Goal: Task Accomplishment & Management: Manage account settings

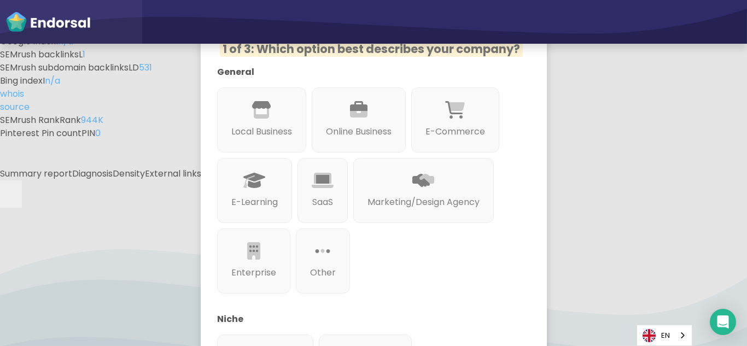
scroll to position [219, 0]
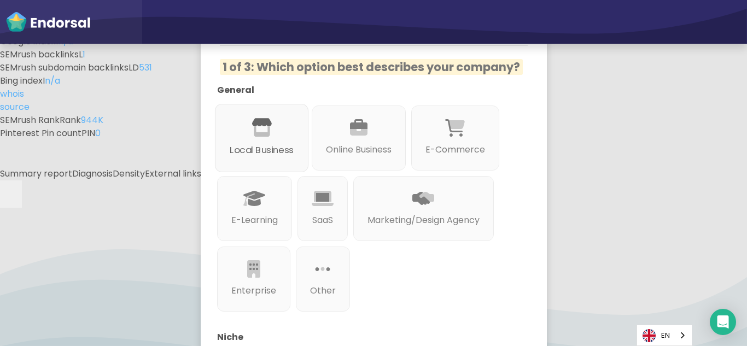
click at [270, 144] on p "Local Business" at bounding box center [262, 151] width 64 height 14
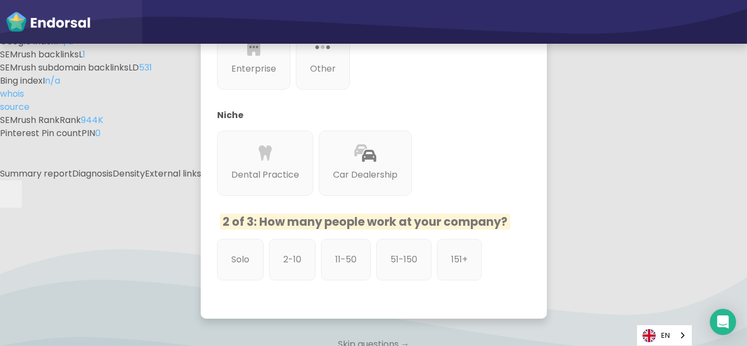
scroll to position [492, 0]
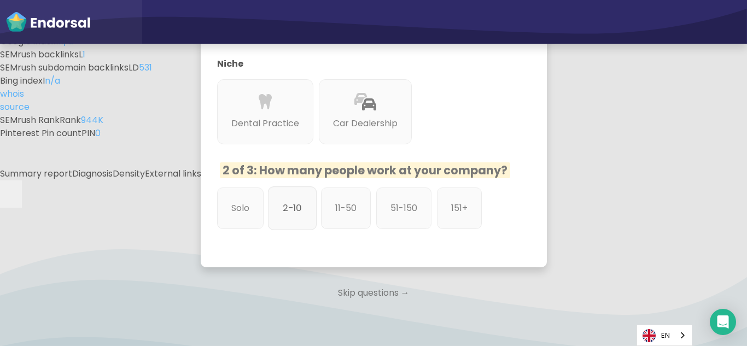
click at [289, 201] on p "2-10" at bounding box center [292, 208] width 19 height 14
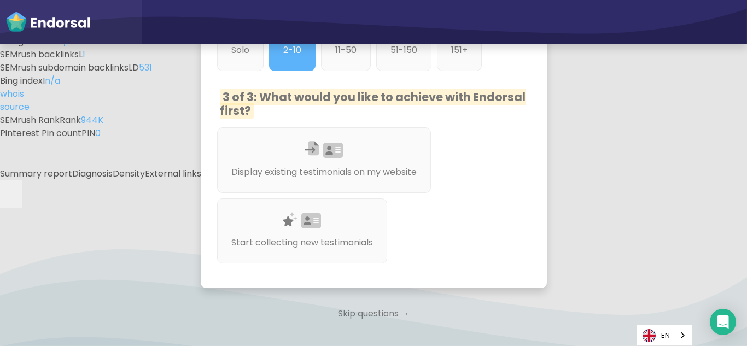
scroll to position [656, 0]
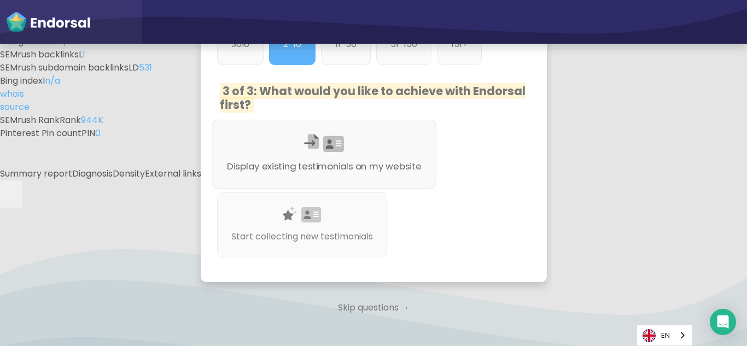
click at [367, 143] on div "Display existing testimonials on my website" at bounding box center [324, 154] width 225 height 69
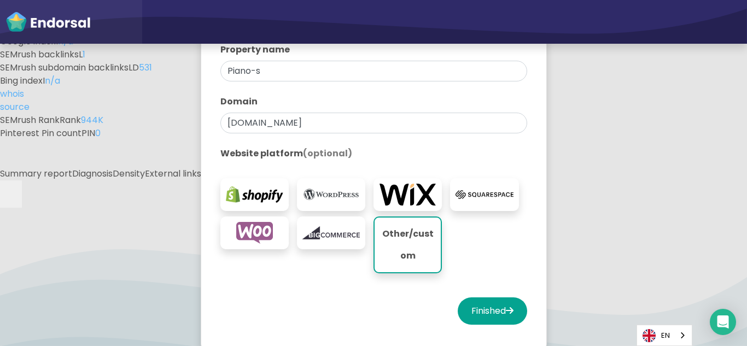
scroll to position [328, 0]
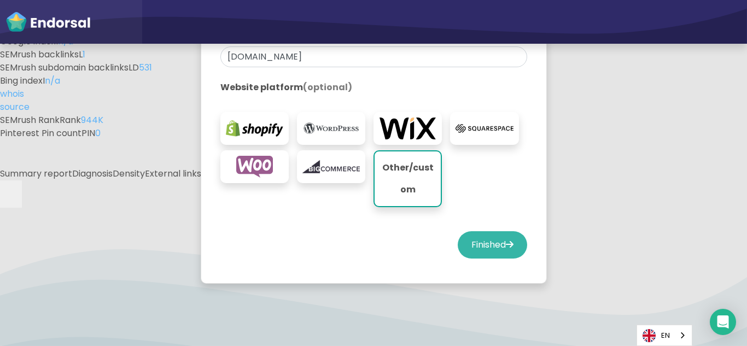
click at [483, 254] on button "Finished" at bounding box center [491, 244] width 69 height 27
select select "14"
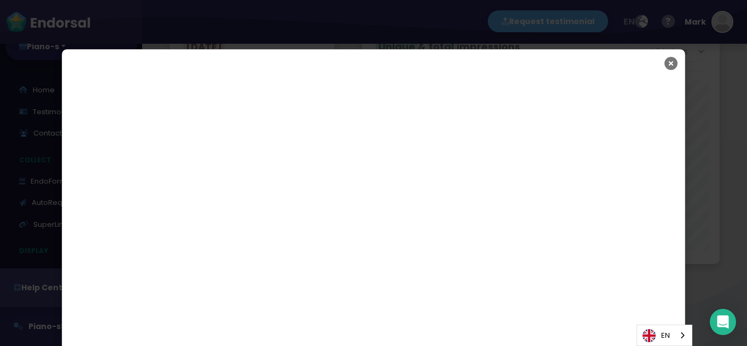
drag, startPoint x: 664, startPoint y: 64, endPoint x: 685, endPoint y: 79, distance: 26.2
click at [664, 63] on icon "Close" at bounding box center [670, 63] width 13 height 27
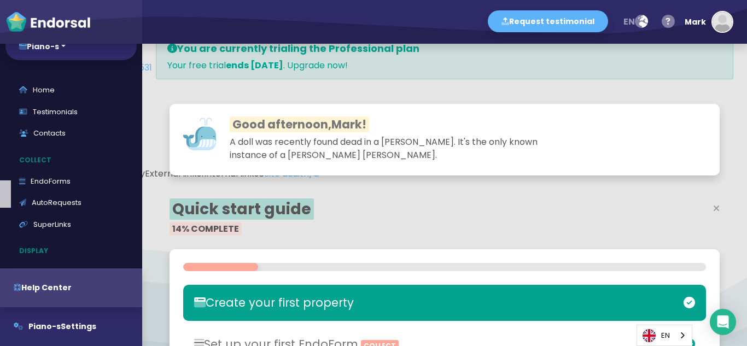
click at [11, 180] on button at bounding box center [5, 193] width 11 height 27
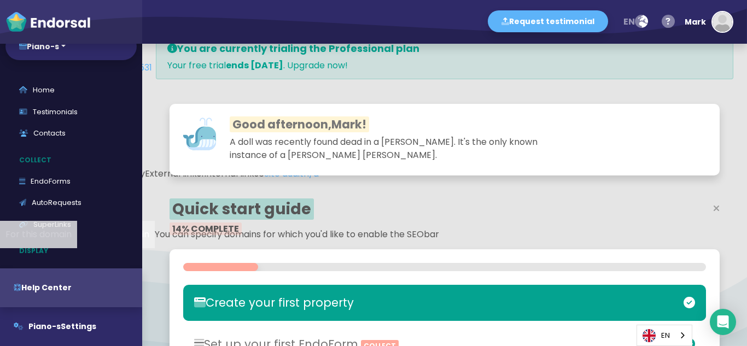
click at [77, 221] on button "For this domain" at bounding box center [38, 234] width 77 height 27
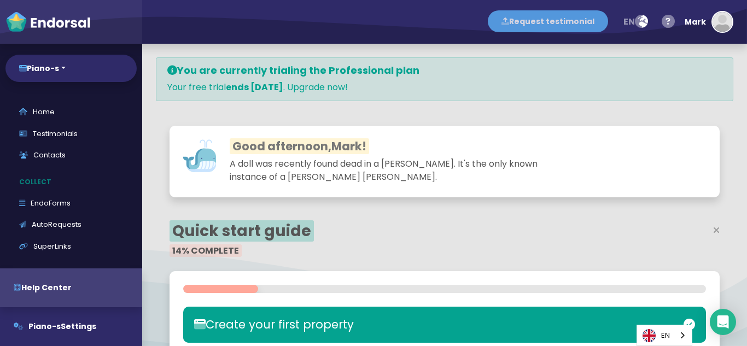
click at [556, 22] on button "Request testimonial" at bounding box center [548, 21] width 120 height 22
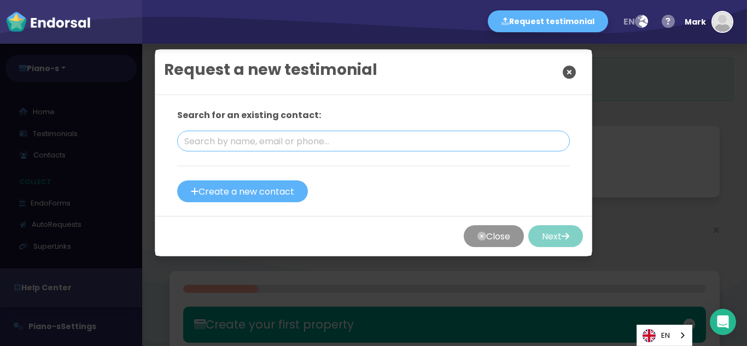
click at [338, 144] on input "text" at bounding box center [373, 141] width 392 height 21
click at [263, 198] on button "Create a new contact" at bounding box center [242, 191] width 131 height 22
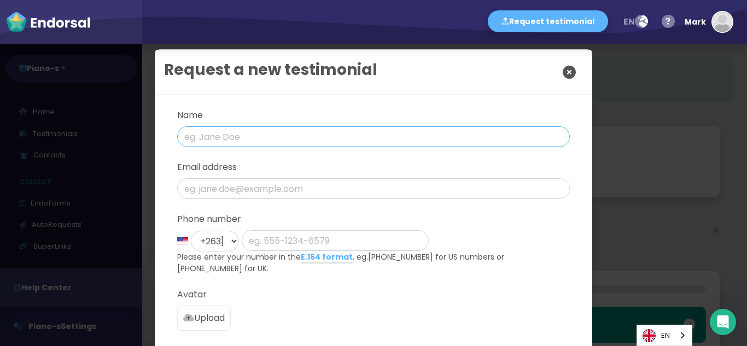
click at [222, 131] on input "text" at bounding box center [373, 136] width 392 height 21
click at [190, 137] on input "text" at bounding box center [373, 136] width 392 height 21
click at [234, 138] on input "text" at bounding box center [373, 136] width 392 height 21
click at [220, 141] on input "text" at bounding box center [373, 136] width 392 height 21
paste input "[PERSON_NAME]"
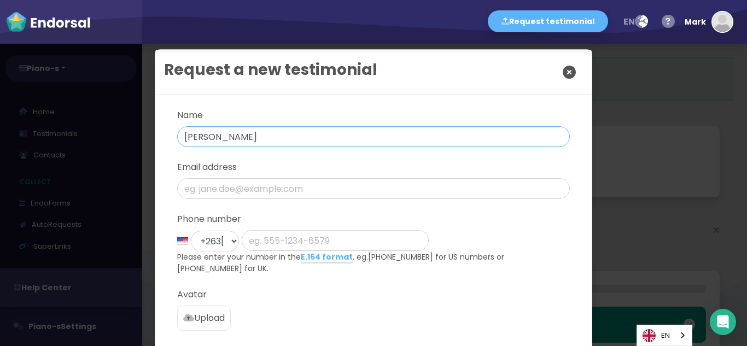
type input "[PERSON_NAME]"
click at [240, 195] on input "email" at bounding box center [373, 188] width 392 height 21
paste input "[DOMAIN_NAME][EMAIL_ADDRESS][DOMAIN_NAME]"
type input "[DOMAIN_NAME][EMAIL_ADDRESS][DOMAIN_NAME]"
click at [299, 239] on input "phone" at bounding box center [335, 240] width 187 height 21
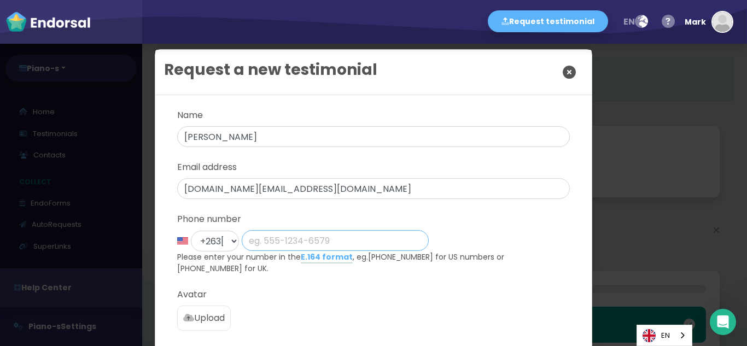
paste input "[PHONE_NUMBER]"
type input "[PHONE_NUMBER]"
click at [227, 237] on select "+1 [GEOGRAPHIC_DATA] +44 [GEOGRAPHIC_DATA] +1 [GEOGRAPHIC_DATA] +61 [GEOGRAPHIC…" at bounding box center [215, 241] width 48 height 21
select select "1: Object"
click at [191, 231] on select "+1 [GEOGRAPHIC_DATA] +44 [GEOGRAPHIC_DATA] +1 [GEOGRAPHIC_DATA] +61 [GEOGRAPHIC…" at bounding box center [215, 241] width 48 height 21
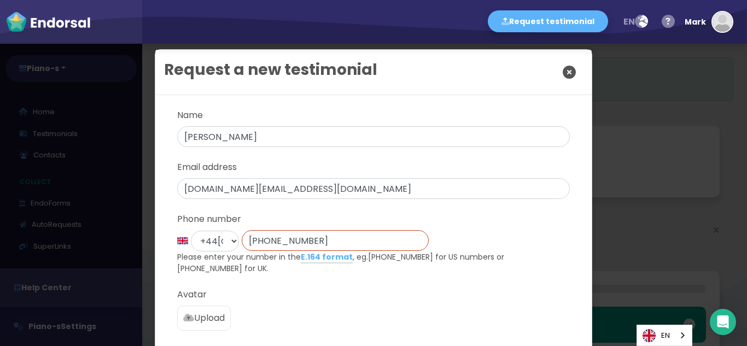
click at [263, 238] on input "phone" at bounding box center [335, 240] width 187 height 21
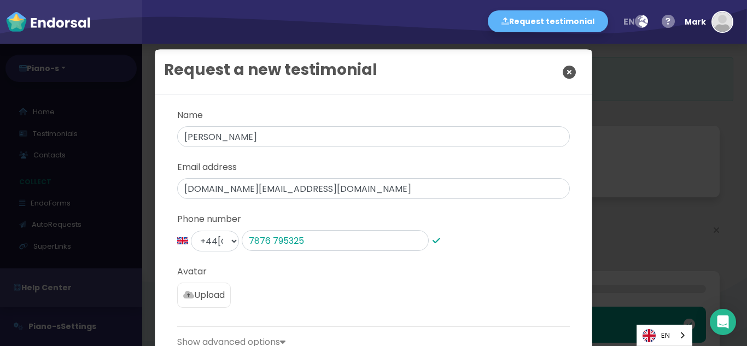
click at [279, 296] on div "Name [PERSON_NAME] Email address [DOMAIN_NAME][EMAIL_ADDRESS][DOMAIN_NAME] Phon…" at bounding box center [373, 229] width 392 height 240
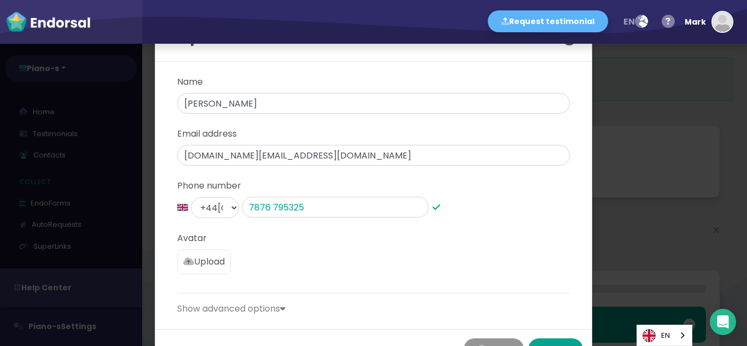
scroll to position [72, 0]
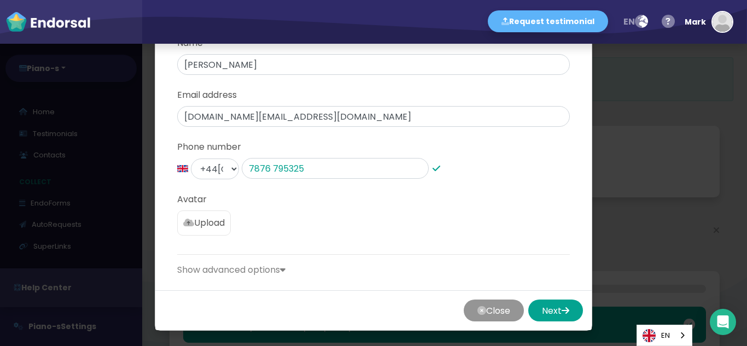
click at [221, 232] on label "Upload" at bounding box center [204, 222] width 54 height 25
click at [0, 0] on input "Upload" at bounding box center [0, 0] width 0 height 0
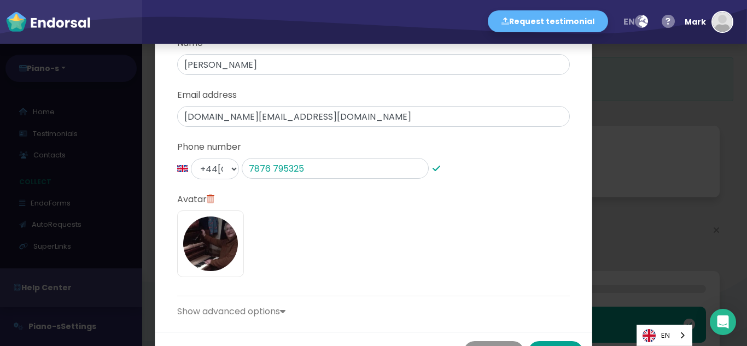
click at [210, 251] on img at bounding box center [210, 243] width 55 height 55
click at [0, 0] on input "file" at bounding box center [0, 0] width 0 height 0
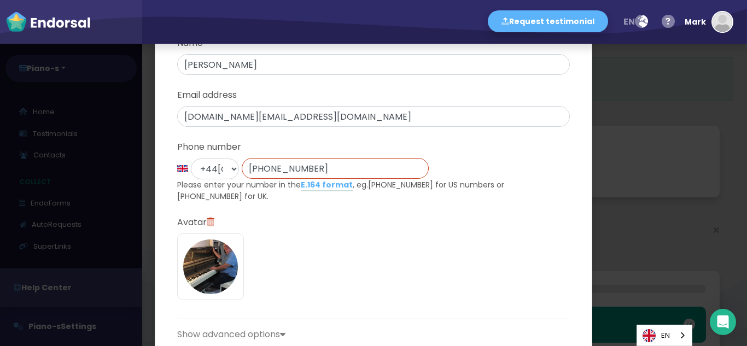
drag, startPoint x: 263, startPoint y: 168, endPoint x: 245, endPoint y: 167, distance: 18.1
click at [245, 167] on input "phone" at bounding box center [335, 168] width 187 height 21
type input "7876 795325"
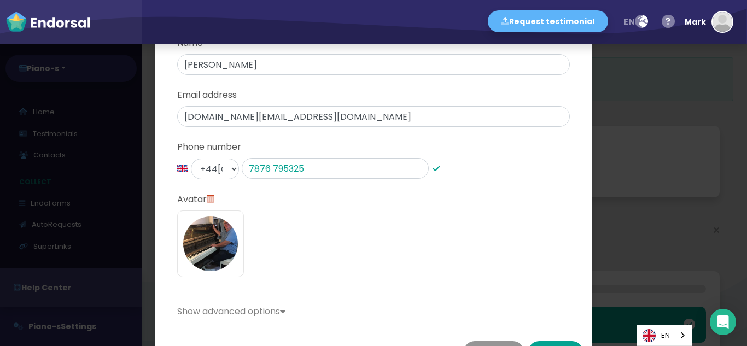
click at [356, 253] on div "Name [PERSON_NAME] Email address [DOMAIN_NAME][EMAIL_ADDRESS][DOMAIN_NAME] Phon…" at bounding box center [373, 177] width 392 height 281
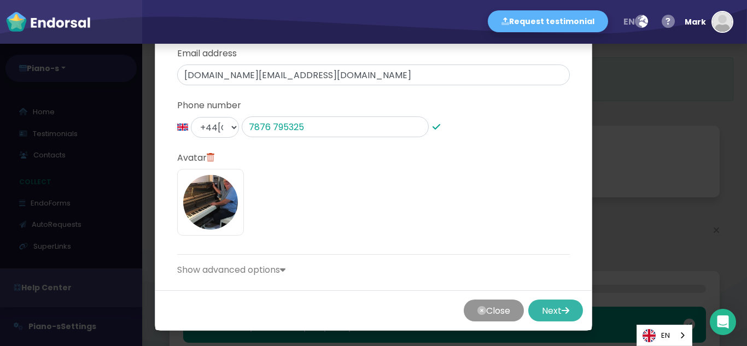
click at [544, 310] on button "Next" at bounding box center [555, 311] width 55 height 22
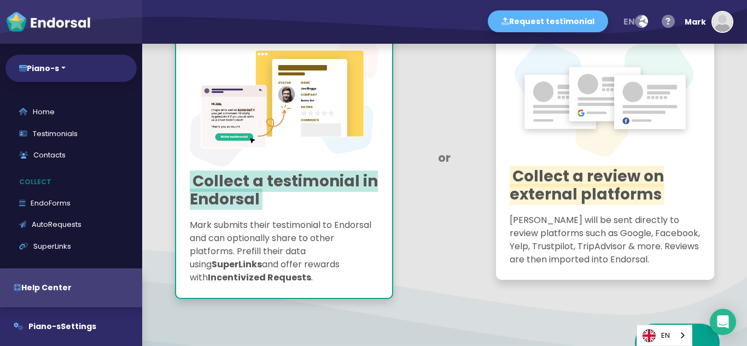
scroll to position [118, 0]
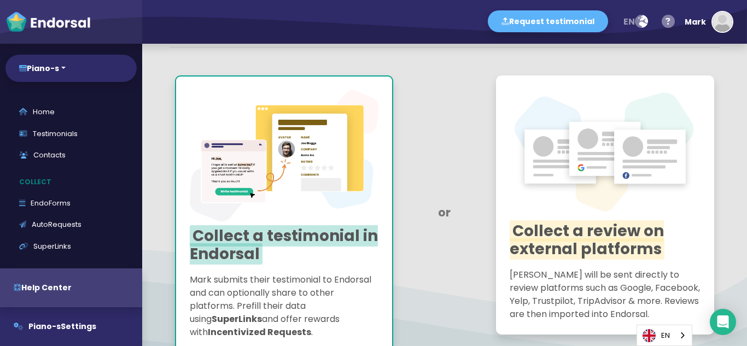
click at [260, 233] on span "Collect a testimonial in Endorsal" at bounding box center [284, 245] width 188 height 40
click at [723, 20] on img "button" at bounding box center [722, 22] width 20 height 20
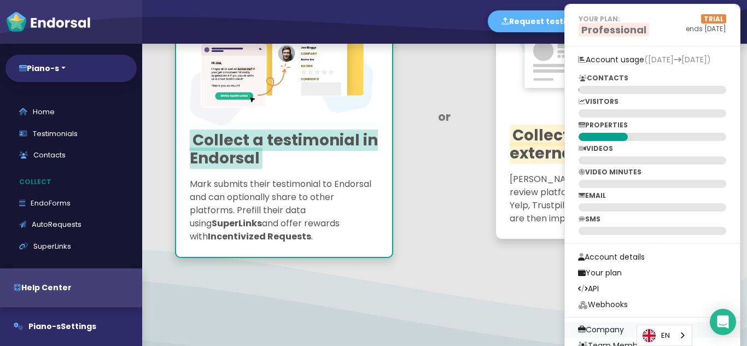
scroll to position [282, 0]
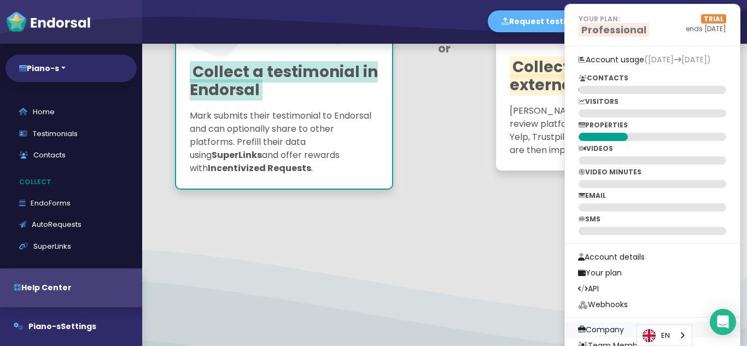
click at [615, 326] on link "Company" at bounding box center [652, 330] width 175 height 16
select select
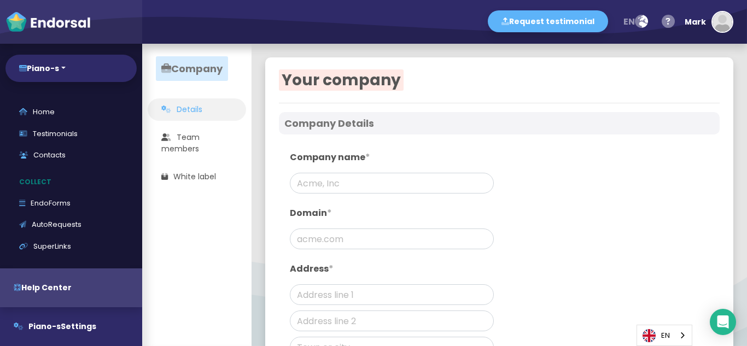
type input "Piano-s"
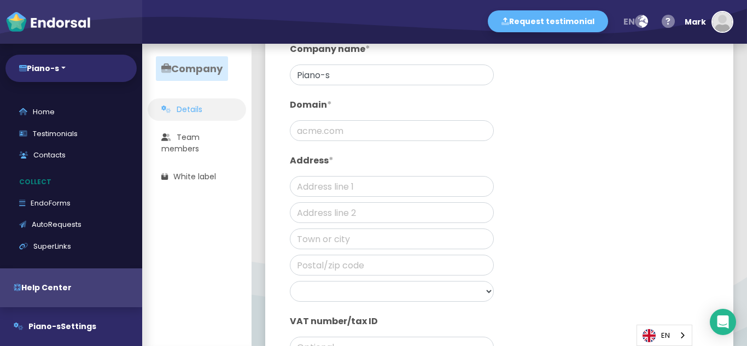
scroll to position [109, 0]
click at [357, 126] on input "text" at bounding box center [392, 129] width 204 height 21
paste input "[URL][DOMAIN_NAME]"
type input "[URL][DOMAIN_NAME]"
click at [337, 183] on input "text" at bounding box center [392, 185] width 204 height 21
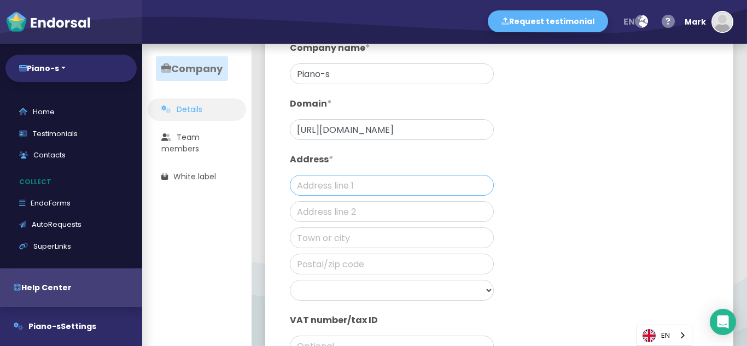
paste input "1 New Cut Hayling"
type input "1 New Cut Hayling"
click at [335, 208] on input "text" at bounding box center [392, 211] width 204 height 21
click at [315, 209] on input "text" at bounding box center [392, 211] width 204 height 21
paste input "[GEOGRAPHIC_DATA]"
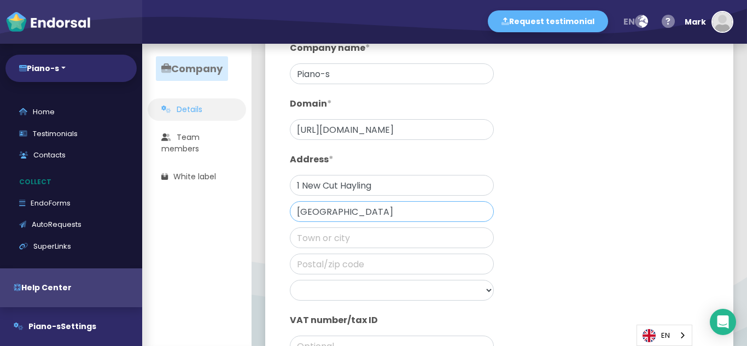
type input "[GEOGRAPHIC_DATA]"
click at [396, 181] on input "1 New Cut Hayling" at bounding box center [392, 185] width 204 height 21
paste input "Island"
drag, startPoint x: 368, startPoint y: 184, endPoint x: 379, endPoint y: 185, distance: 10.4
click at [375, 183] on input "1 New Cut HaylingIsland" at bounding box center [392, 185] width 204 height 21
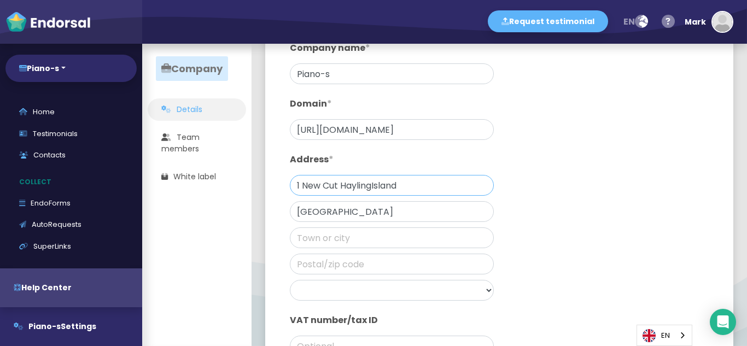
click at [375, 185] on input "1 New Cut HaylingIsland" at bounding box center [392, 185] width 204 height 21
type input "1 New Cut [GEOGRAPHIC_DATA]"
drag, startPoint x: 377, startPoint y: 200, endPoint x: 379, endPoint y: 210, distance: 10.5
click at [378, 199] on div "Company name * Piano-s Domain * [URL][DOMAIN_NAME] Address * 1 [GEOGRAPHIC_DATA…" at bounding box center [391, 201] width 215 height 331
click at [376, 233] on input "text" at bounding box center [392, 237] width 204 height 21
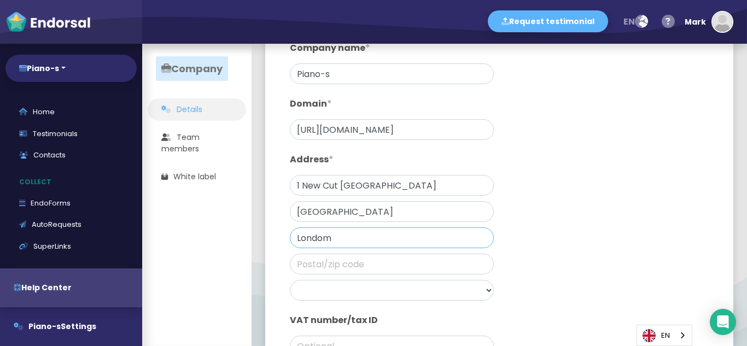
drag, startPoint x: 342, startPoint y: 239, endPoint x: 246, endPoint y: 239, distance: 95.7
click at [746, 44] on app-company-profile "Company Details Team members White label Your company Company Details Company n…" at bounding box center [747, 44] width 0 height 0
paste input "[GEOGRAPHIC_DATA]"
type input "[GEOGRAPHIC_DATA]"
click at [320, 268] on input "text" at bounding box center [392, 264] width 204 height 21
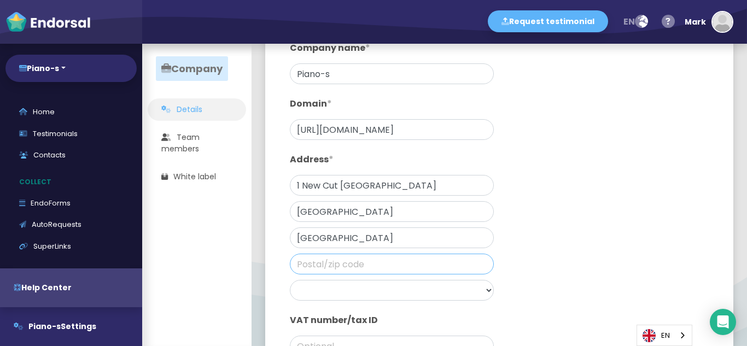
paste input "PO110NB"
type input "PO110NB"
click at [354, 281] on select "[GEOGRAPHIC_DATA] [GEOGRAPHIC_DATA] [GEOGRAPHIC_DATA] [GEOGRAPHIC_DATA] [GEOGRA…" at bounding box center [392, 290] width 204 height 21
select select "[GEOGRAPHIC_DATA]"
click at [290, 280] on select "[GEOGRAPHIC_DATA] [GEOGRAPHIC_DATA] [GEOGRAPHIC_DATA] [GEOGRAPHIC_DATA] [GEOGRA…" at bounding box center [392, 290] width 204 height 21
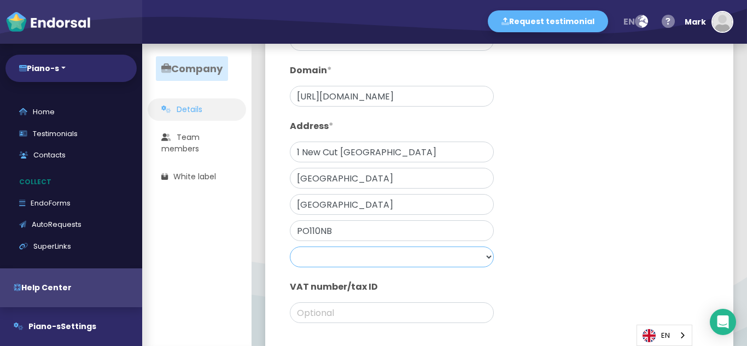
scroll to position [199, 0]
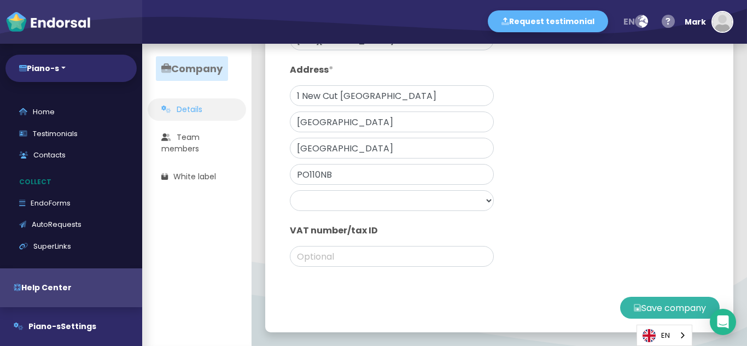
click at [647, 310] on button "Save company" at bounding box center [669, 308] width 99 height 22
type input "[DOMAIN_NAME]"
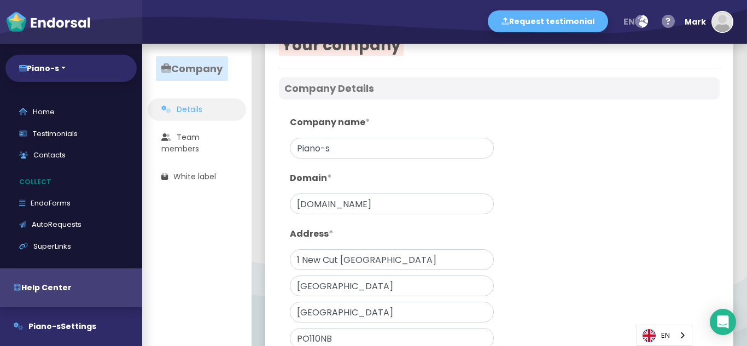
scroll to position [0, 0]
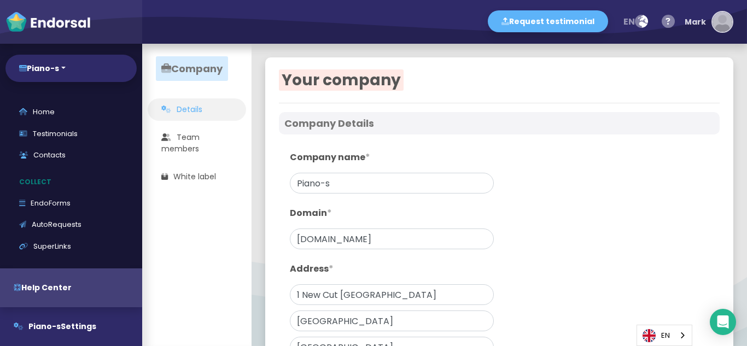
click at [721, 21] on img "button" at bounding box center [722, 22] width 20 height 20
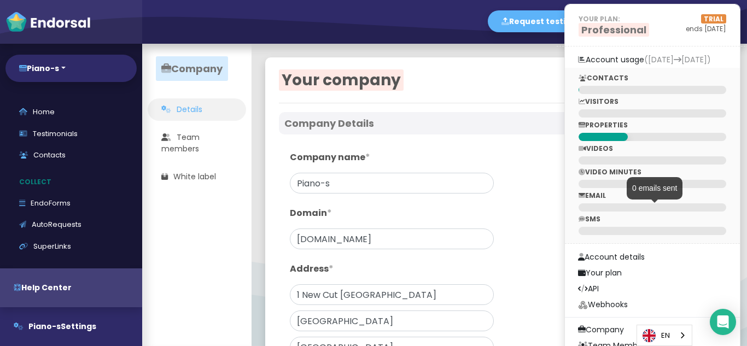
scroll to position [109, 0]
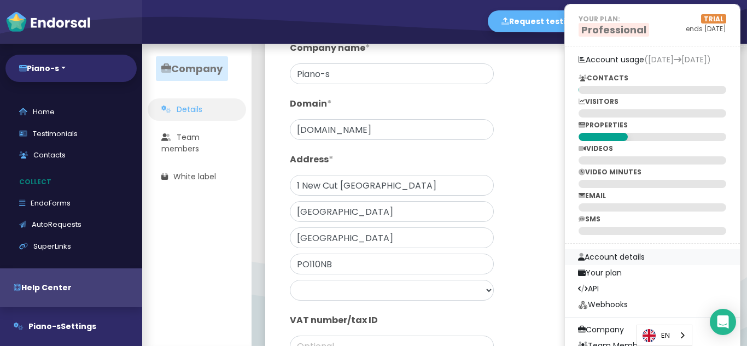
click at [637, 255] on link "Account details" at bounding box center [652, 257] width 175 height 16
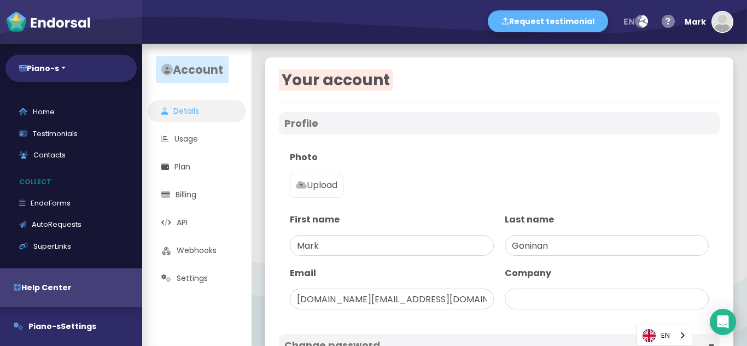
type input "Piano-s"
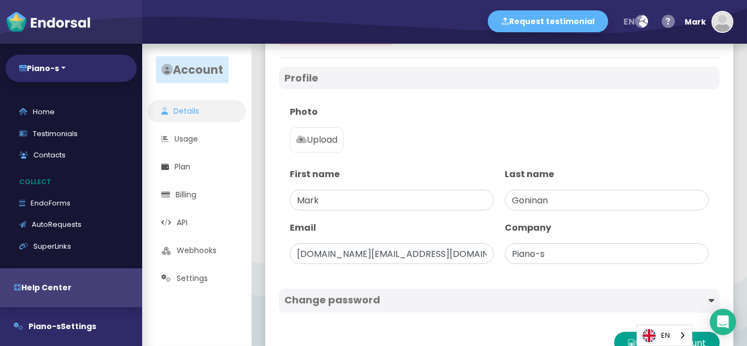
scroll to position [26, 0]
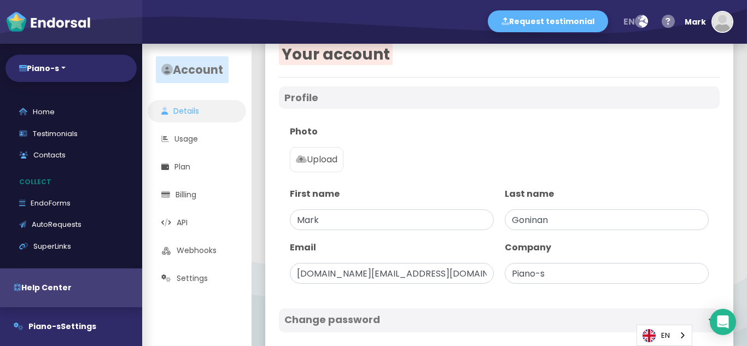
click at [318, 160] on p "Upload" at bounding box center [317, 159] width 42 height 13
click at [0, 0] on input "Upload" at bounding box center [0, 0] width 0 height 0
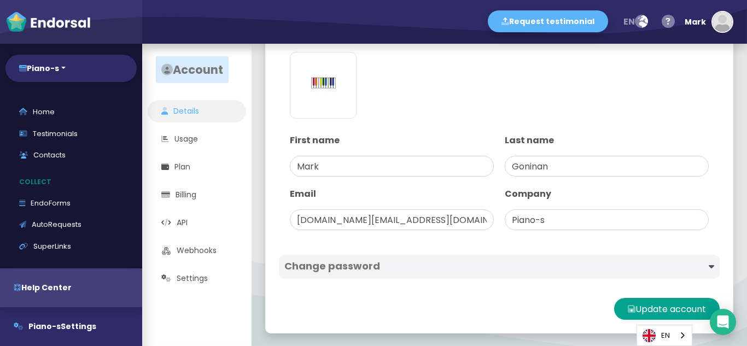
scroll to position [122, 0]
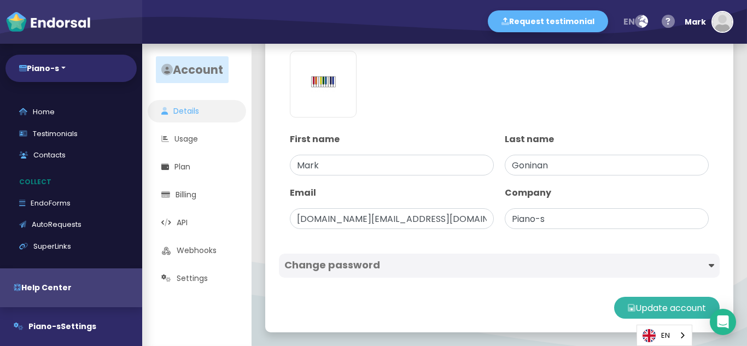
click at [655, 310] on button "Update account" at bounding box center [666, 308] width 105 height 22
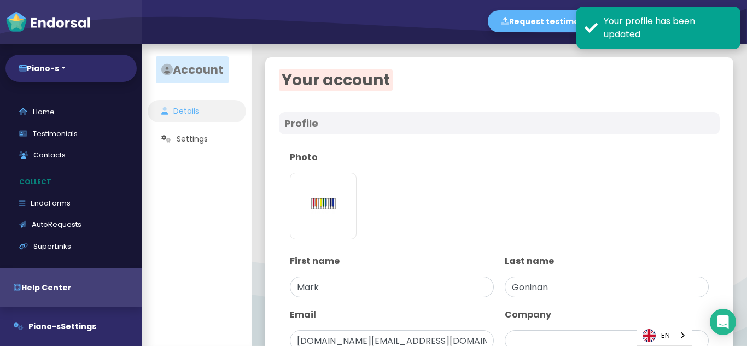
type input "Piano-s"
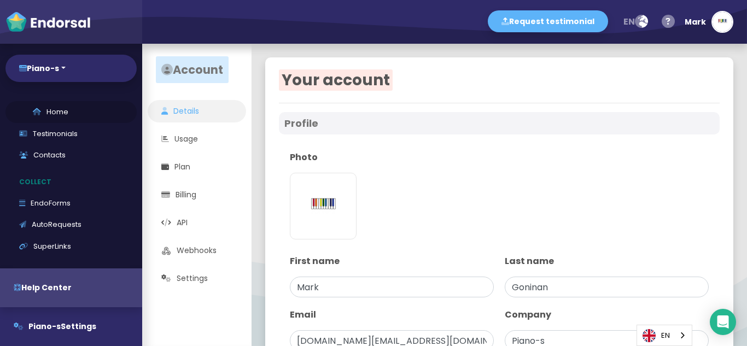
click at [56, 113] on link "Home" at bounding box center [70, 112] width 131 height 22
select select "14"
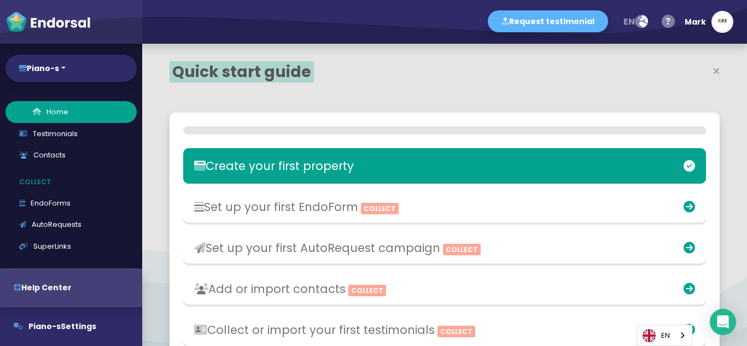
scroll to position [237, 352]
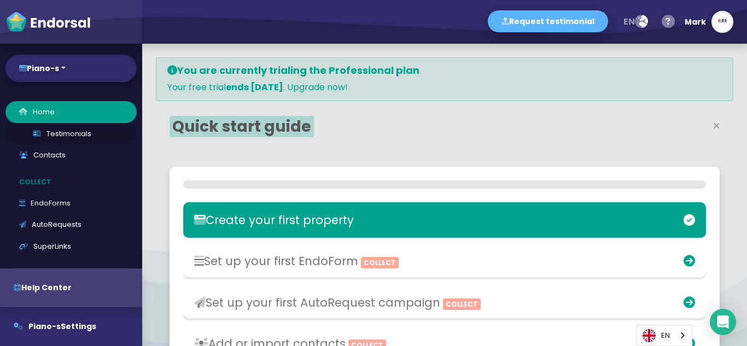
click at [54, 131] on link "Testimonials" at bounding box center [70, 134] width 131 height 22
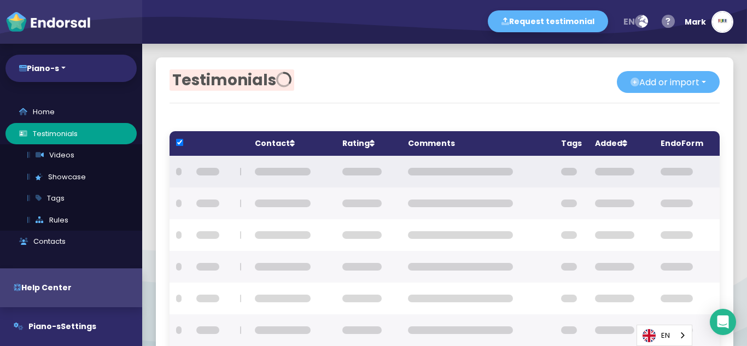
checkbox input "true"
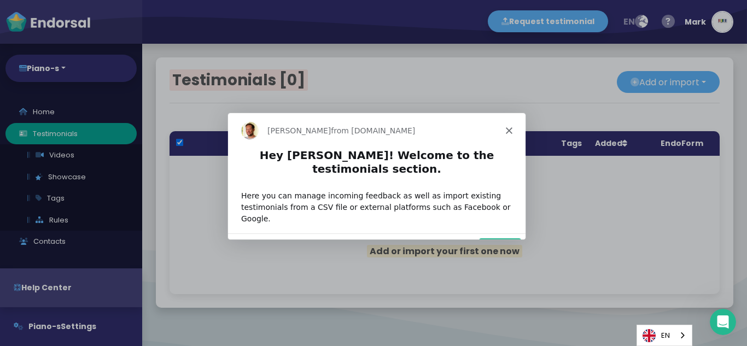
click at [503, 237] on button "Next" at bounding box center [499, 248] width 42 height 22
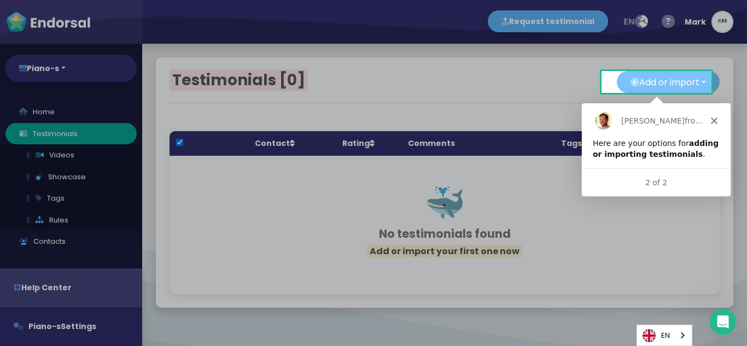
click at [668, 91] on button "Add or import" at bounding box center [668, 82] width 103 height 22
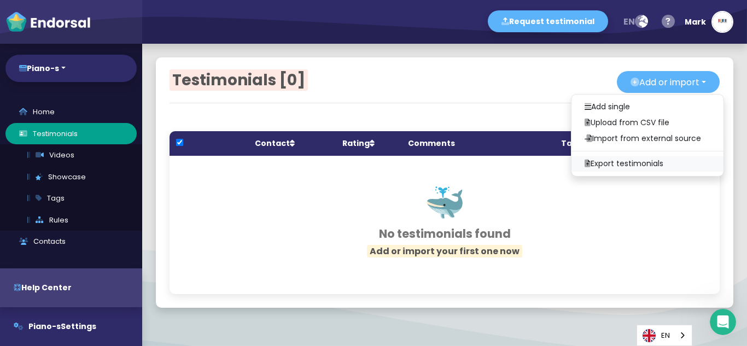
click at [598, 165] on link "Export testimonials" at bounding box center [647, 164] width 152 height 16
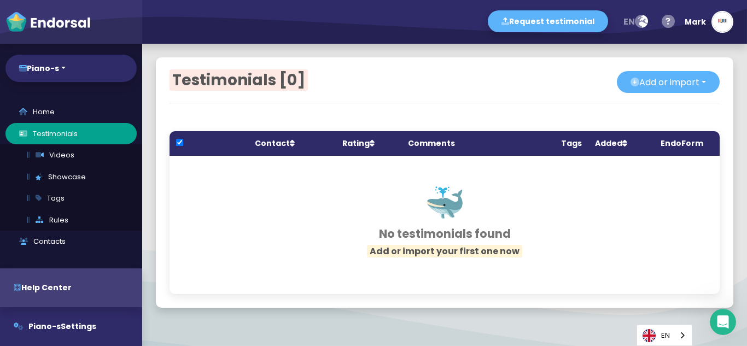
click at [267, 143] on th "Contact" at bounding box center [291, 143] width 87 height 25
click at [364, 141] on th "Rating" at bounding box center [369, 143] width 66 height 25
click at [422, 141] on th "Comments" at bounding box center [477, 143] width 153 height 25
click at [578, 143] on th "Tags" at bounding box center [571, 143] width 34 height 25
click at [608, 141] on th "Added" at bounding box center [621, 143] width 66 height 25
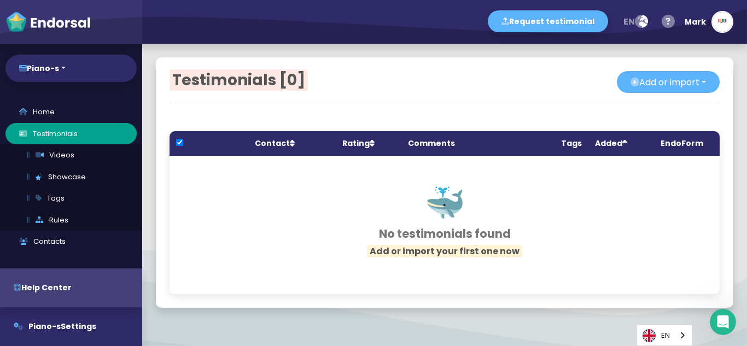
click at [663, 142] on th "EndoForm" at bounding box center [682, 143] width 56 height 25
click at [296, 218] on h1 "🐳" at bounding box center [444, 202] width 495 height 39
click at [66, 218] on link "Rules" at bounding box center [75, 220] width 123 height 22
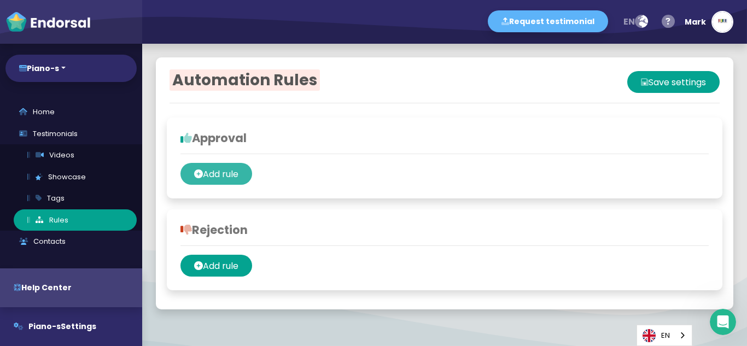
click at [220, 177] on span "Add rule" at bounding box center [221, 174] width 36 height 13
select select
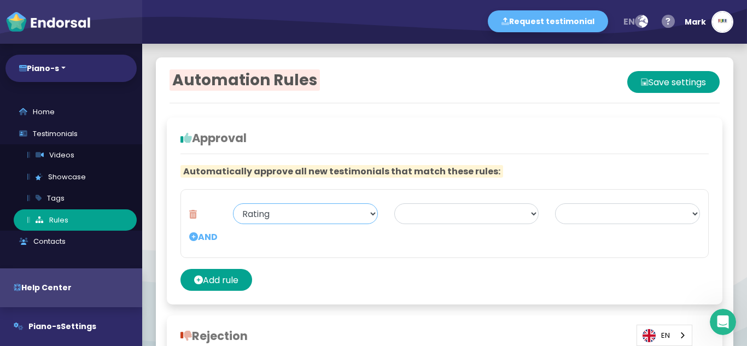
click at [371, 214] on select "Rating Testimonial source" at bounding box center [305, 213] width 145 height 21
click at [233, 203] on select "Rating Testimonial source" at bounding box center [305, 213] width 145 height 21
click at [455, 218] on select "Greater than or equal to Less than or equal to Equals Does not equal" at bounding box center [466, 213] width 145 height 21
select select "$gt"
click at [394, 203] on select "Greater than or equal to Less than or equal to Equals Does not equal" at bounding box center [466, 213] width 145 height 21
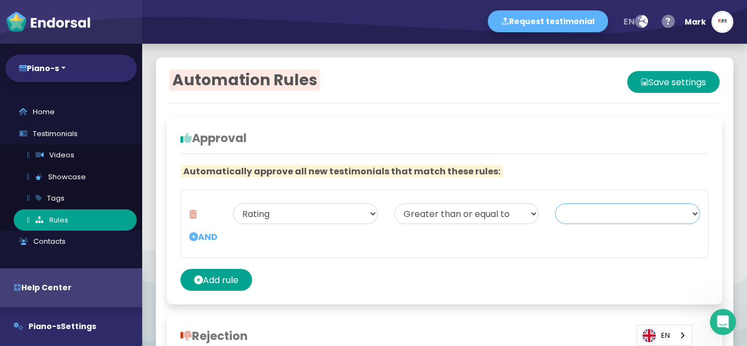
click at [631, 213] on select "1 2 3 4 5" at bounding box center [627, 213] width 145 height 21
select select "5"
click at [555, 203] on select "1 2 3 4 5" at bounding box center [627, 213] width 145 height 21
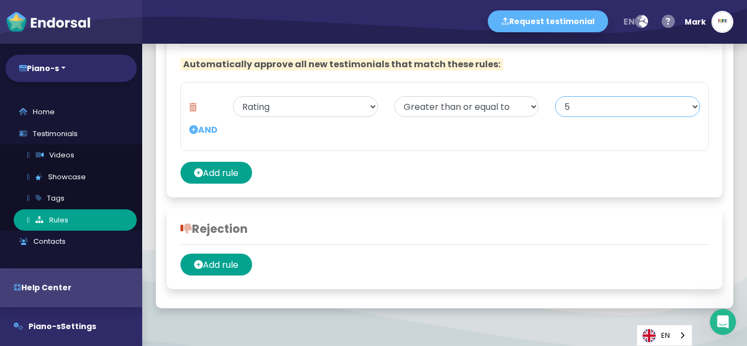
scroll to position [109, 0]
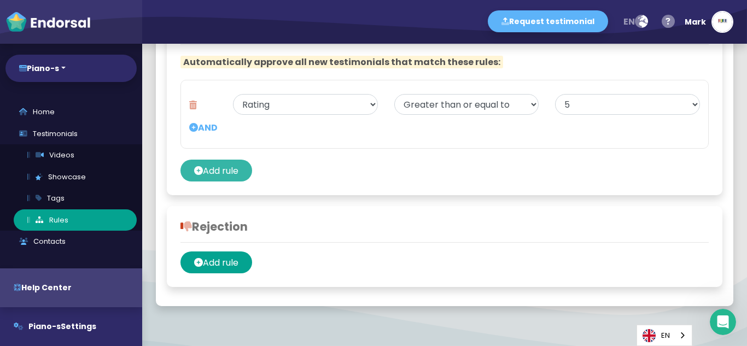
click at [214, 168] on span "Add rule" at bounding box center [221, 171] width 36 height 13
select select
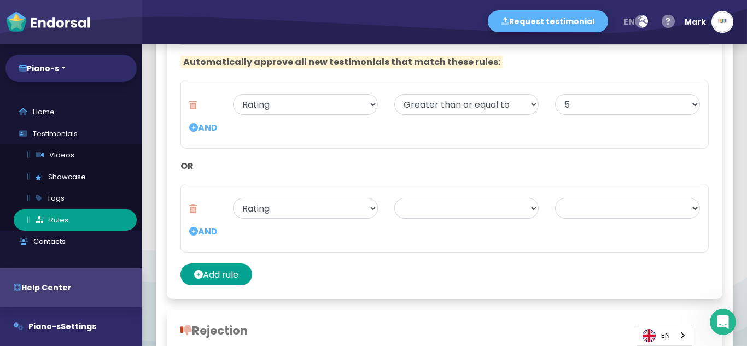
click at [193, 206] on icon at bounding box center [193, 209] width 8 height 22
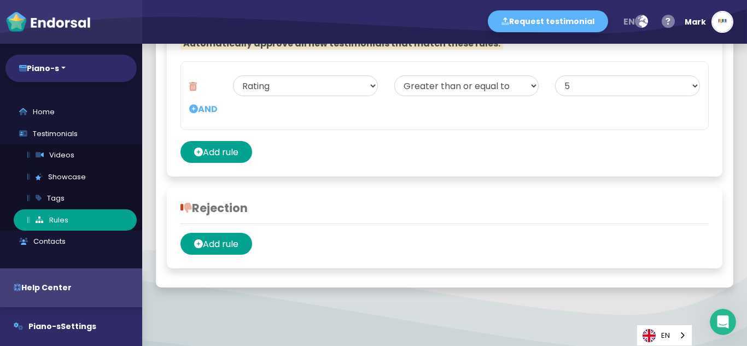
scroll to position [138, 0]
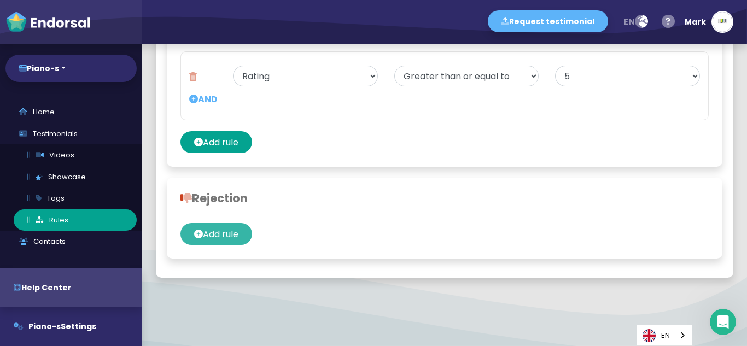
click at [222, 238] on span "Add rule" at bounding box center [221, 234] width 36 height 13
select select
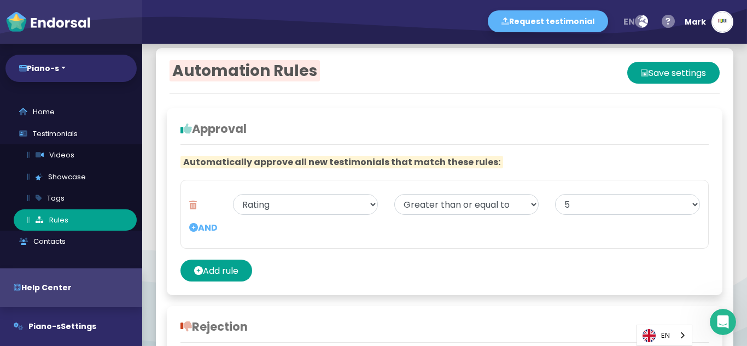
scroll to position [0, 0]
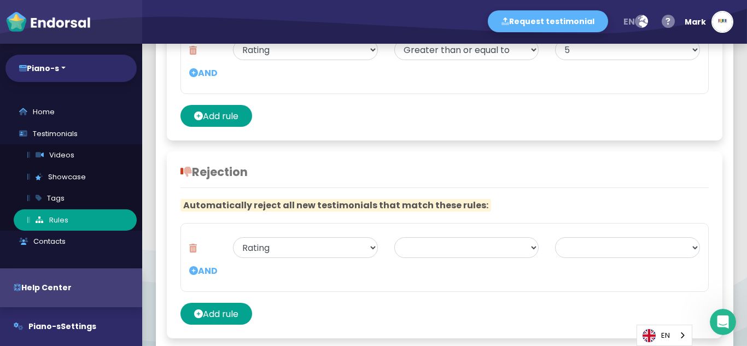
click at [191, 250] on icon at bounding box center [193, 248] width 8 height 22
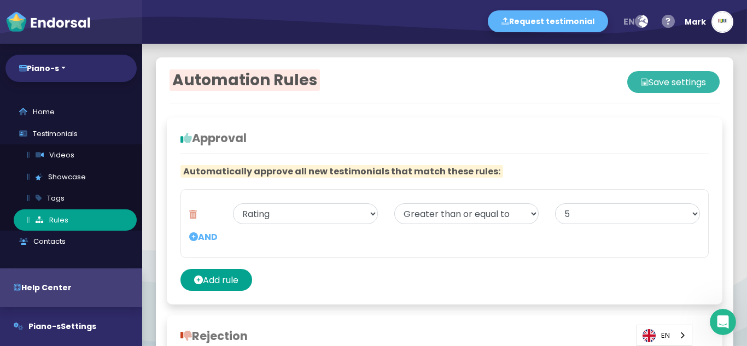
click at [664, 81] on button "Save settings" at bounding box center [673, 82] width 92 height 22
select select "5"
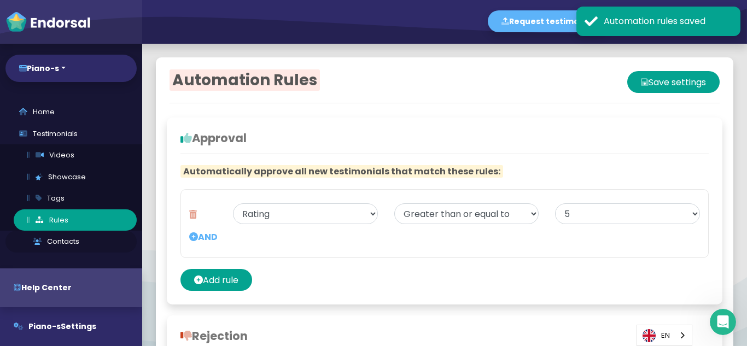
click at [67, 248] on link "Contacts" at bounding box center [70, 242] width 131 height 22
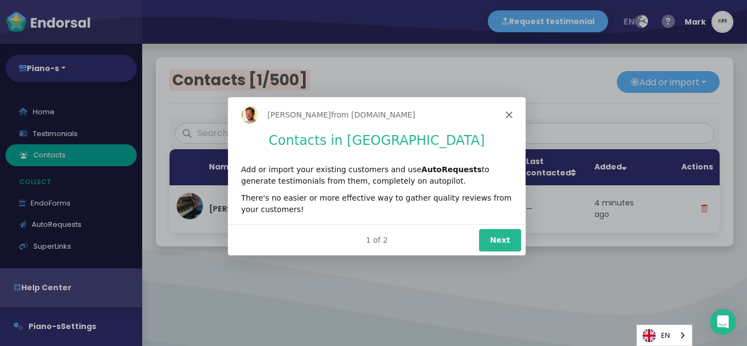
drag, startPoint x: 503, startPoint y: 240, endPoint x: 506, endPoint y: 271, distance: 30.7
click at [506, 255] on html "[PERSON_NAME] from [DOMAIN_NAME] Contacts in Endorsal Add or import your existi…" at bounding box center [375, 175] width 297 height 159
click at [497, 238] on button "Next" at bounding box center [499, 239] width 42 height 22
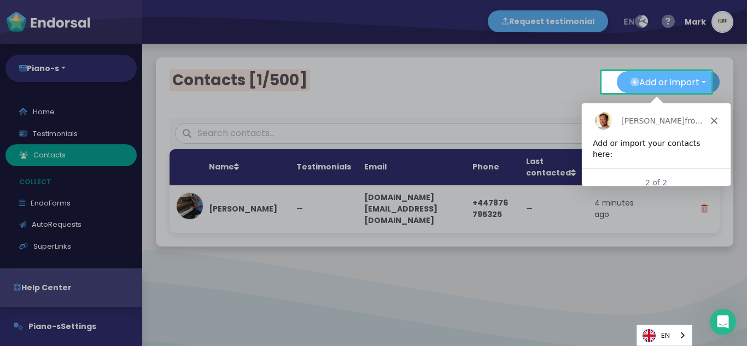
click at [684, 122] on span "from [DOMAIN_NAME]" at bounding box center [726, 120] width 84 height 9
click at [718, 124] on div "[PERSON_NAME] from [DOMAIN_NAME]" at bounding box center [655, 120] width 149 height 35
click at [712, 118] on icon "Close" at bounding box center [713, 120] width 7 height 7
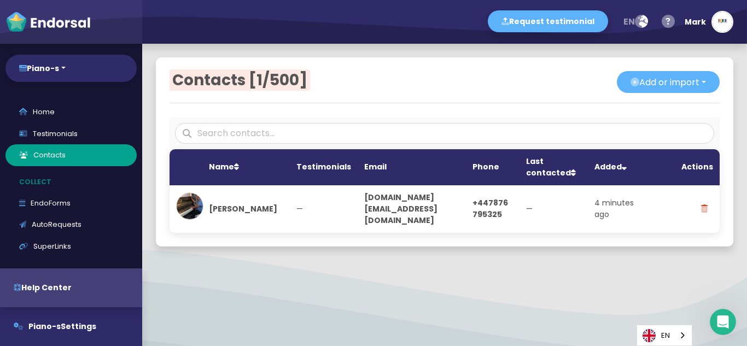
click at [564, 174] on th "Last contacted" at bounding box center [553, 167] width 68 height 36
click at [698, 167] on th "Actions" at bounding box center [687, 167] width 66 height 36
click at [693, 172] on th "Actions" at bounding box center [687, 167] width 66 height 36
click at [693, 168] on th "Actions" at bounding box center [687, 167] width 66 height 36
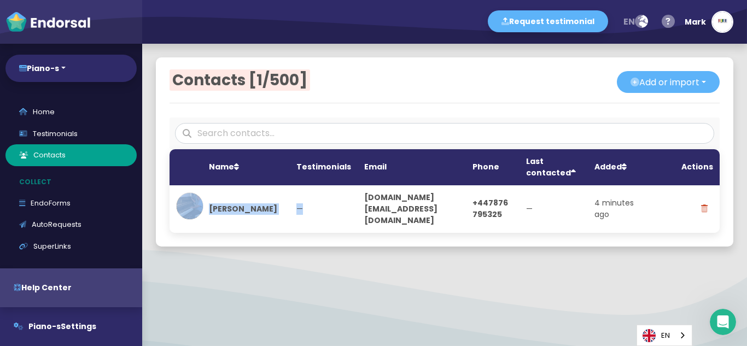
drag, startPoint x: 341, startPoint y: 230, endPoint x: 154, endPoint y: 208, distance: 187.7
click at [160, 212] on div "Contacts [1/500] Add or import Add single Import from a CSV file Add via the AP…" at bounding box center [444, 151] width 577 height 189
click at [359, 113] on div at bounding box center [444, 114] width 550 height 5
click at [200, 84] on span "Contacts [1/500]" at bounding box center [239, 79] width 140 height 21
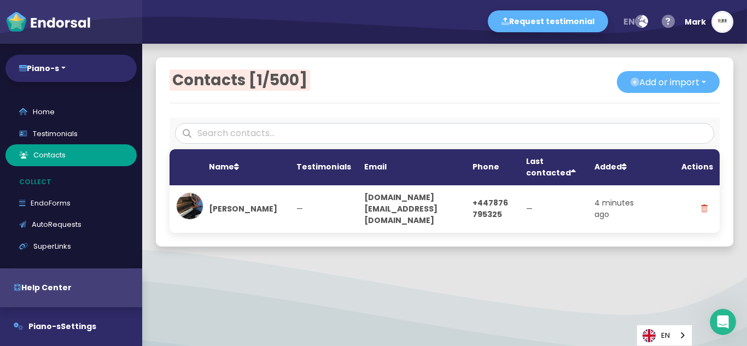
click at [263, 88] on span "Contacts [1/500]" at bounding box center [239, 79] width 140 height 21
click at [630, 88] on icon at bounding box center [634, 82] width 9 height 22
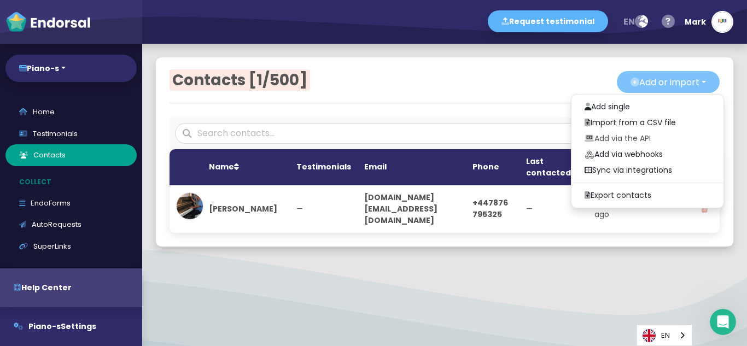
click at [692, 79] on button "Add or import" at bounding box center [668, 82] width 103 height 22
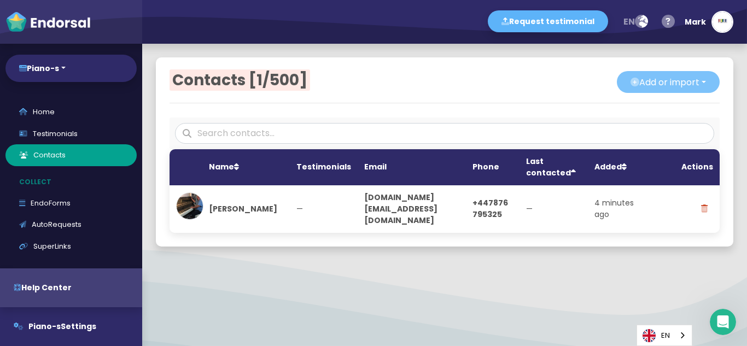
click at [693, 80] on button "Add or import" at bounding box center [668, 82] width 103 height 22
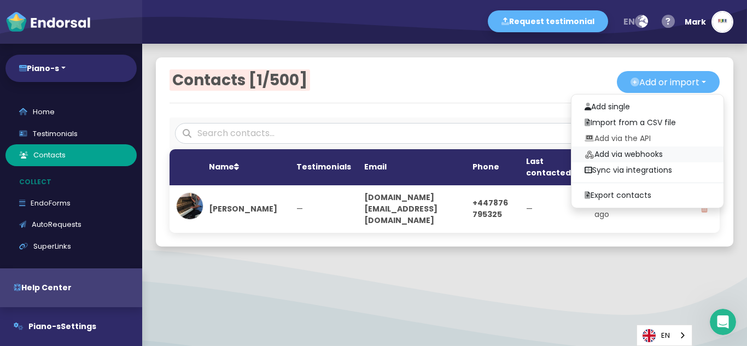
click at [601, 150] on link "Add via webhooks" at bounding box center [647, 154] width 152 height 16
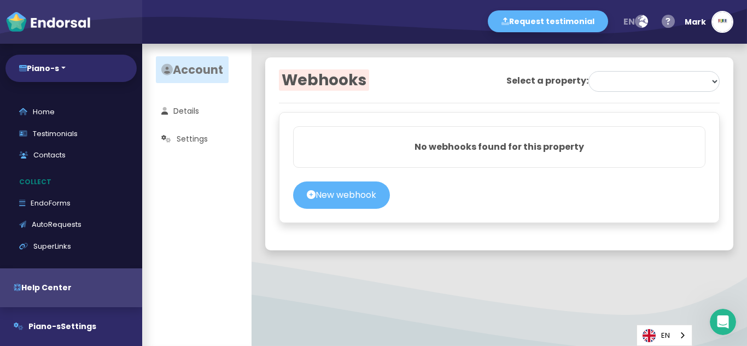
click at [339, 81] on span "Webhooks" at bounding box center [324, 79] width 90 height 21
select select "68e60faf241515031492e325"
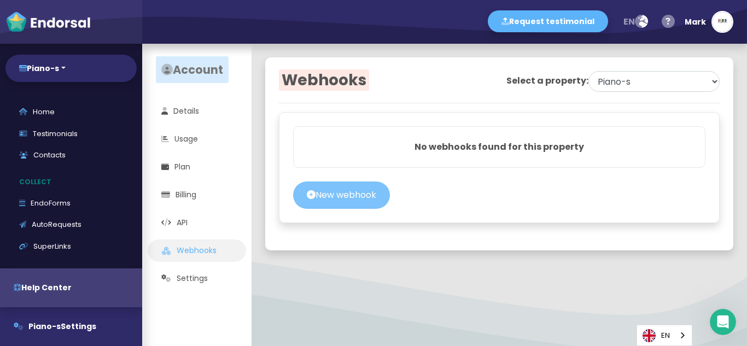
click at [338, 209] on button "New webhook" at bounding box center [341, 194] width 97 height 27
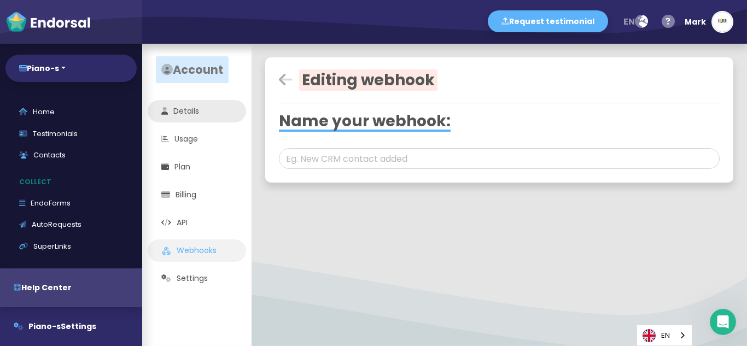
click at [191, 116] on link "Details" at bounding box center [197, 111] width 98 height 22
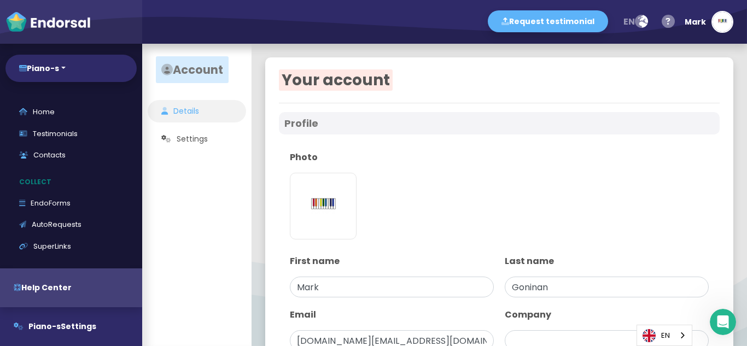
type input "Piano-s"
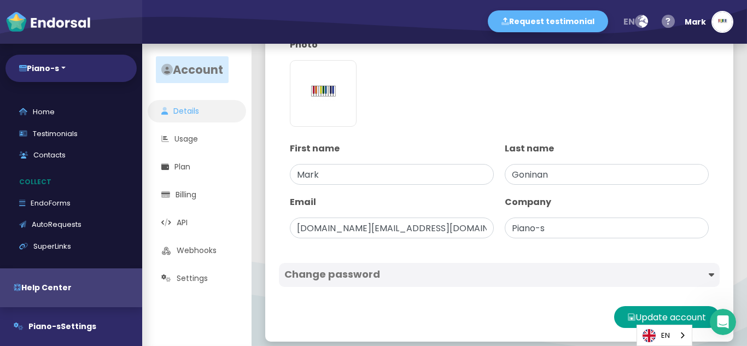
scroll to position [122, 0]
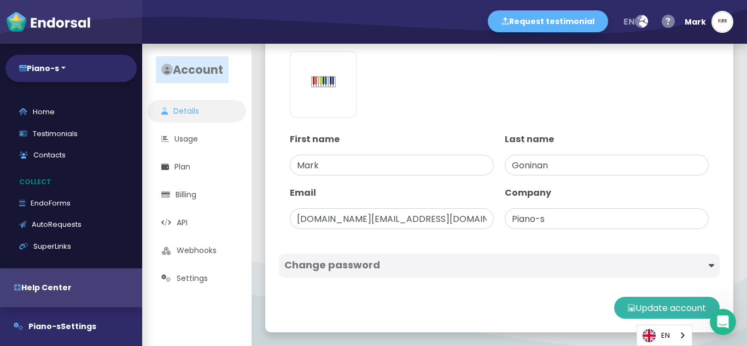
click at [647, 307] on button "Update account" at bounding box center [666, 308] width 105 height 22
